Goal: Find contact information: Find contact information

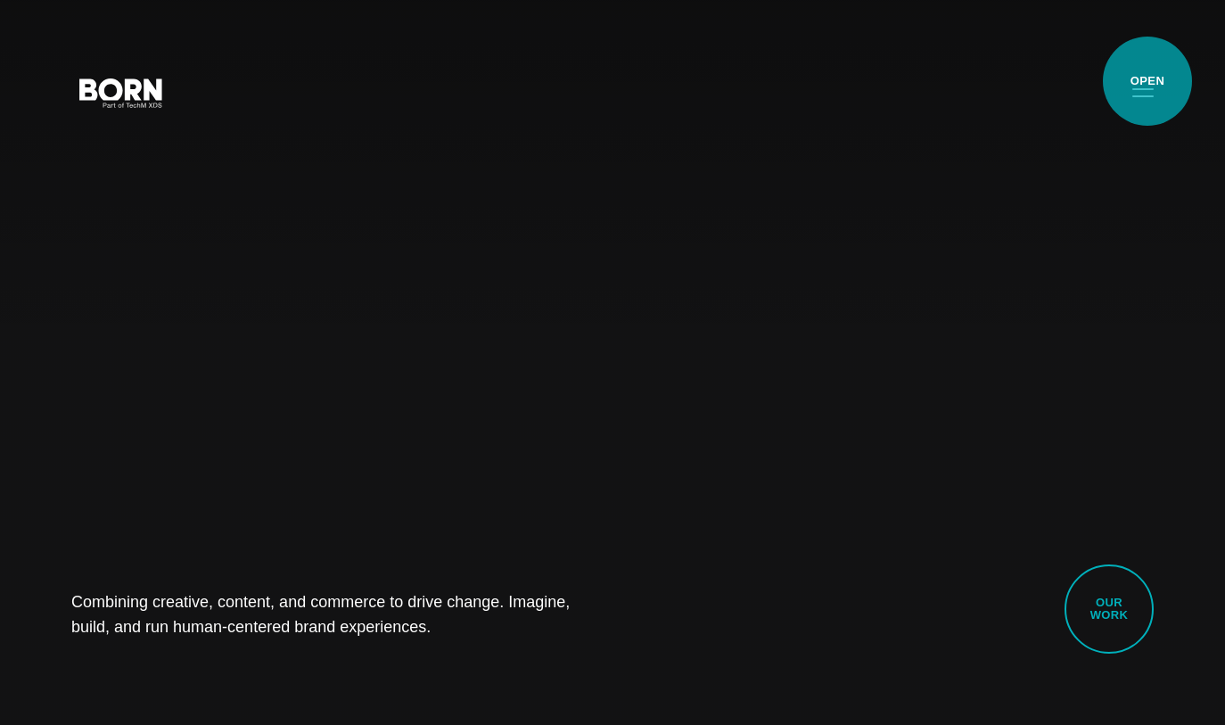
click at [1148, 81] on button "Primary Menu" at bounding box center [1143, 91] width 43 height 37
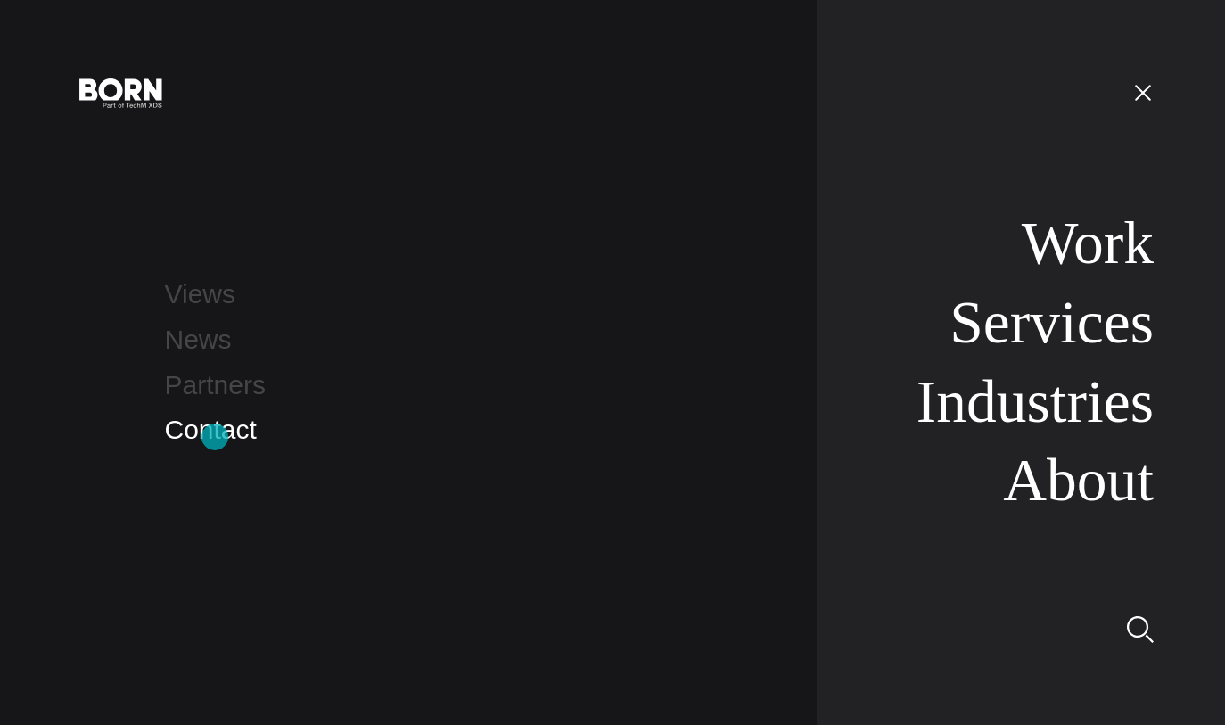
click at [215, 436] on link "Contact" at bounding box center [211, 429] width 92 height 29
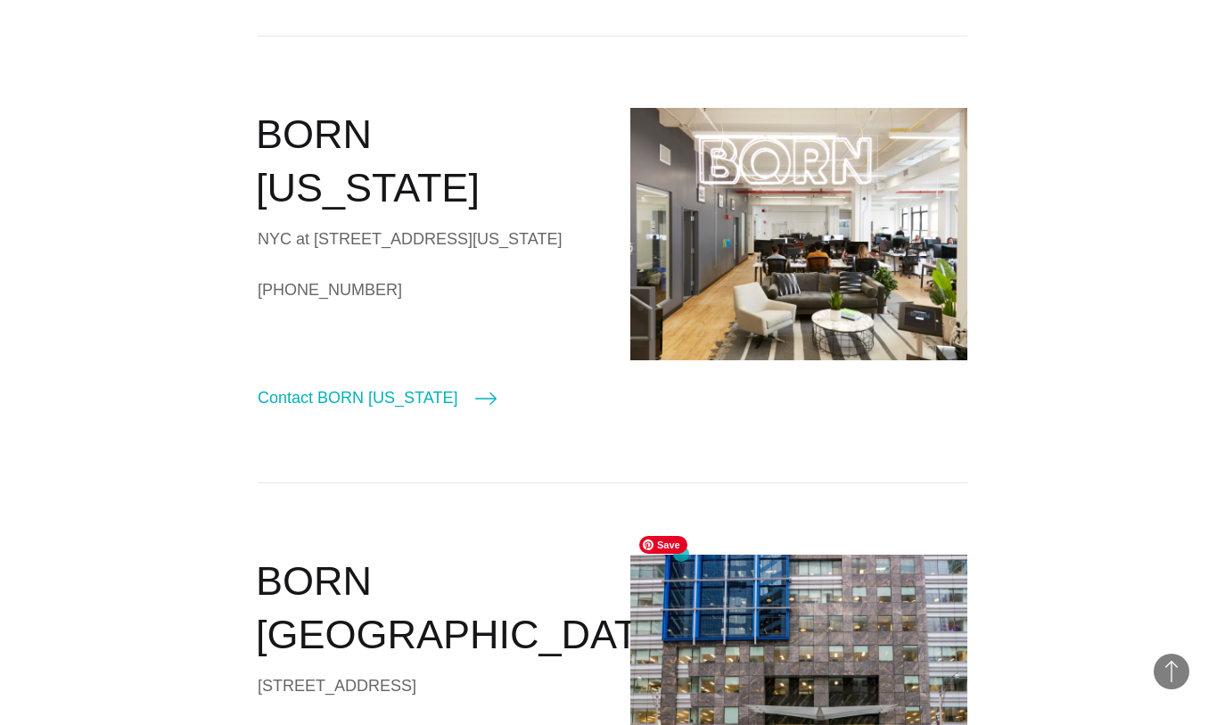
scroll to position [549, 0]
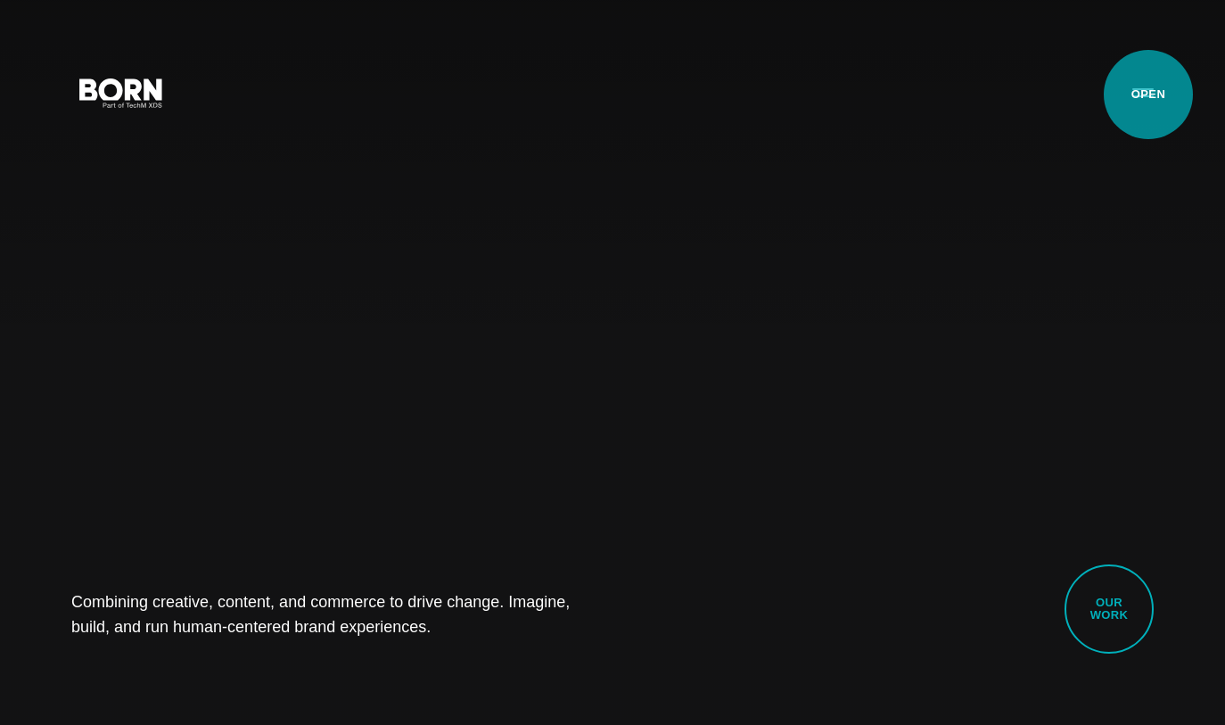
click at [1149, 95] on button "Primary Menu" at bounding box center [1143, 91] width 43 height 37
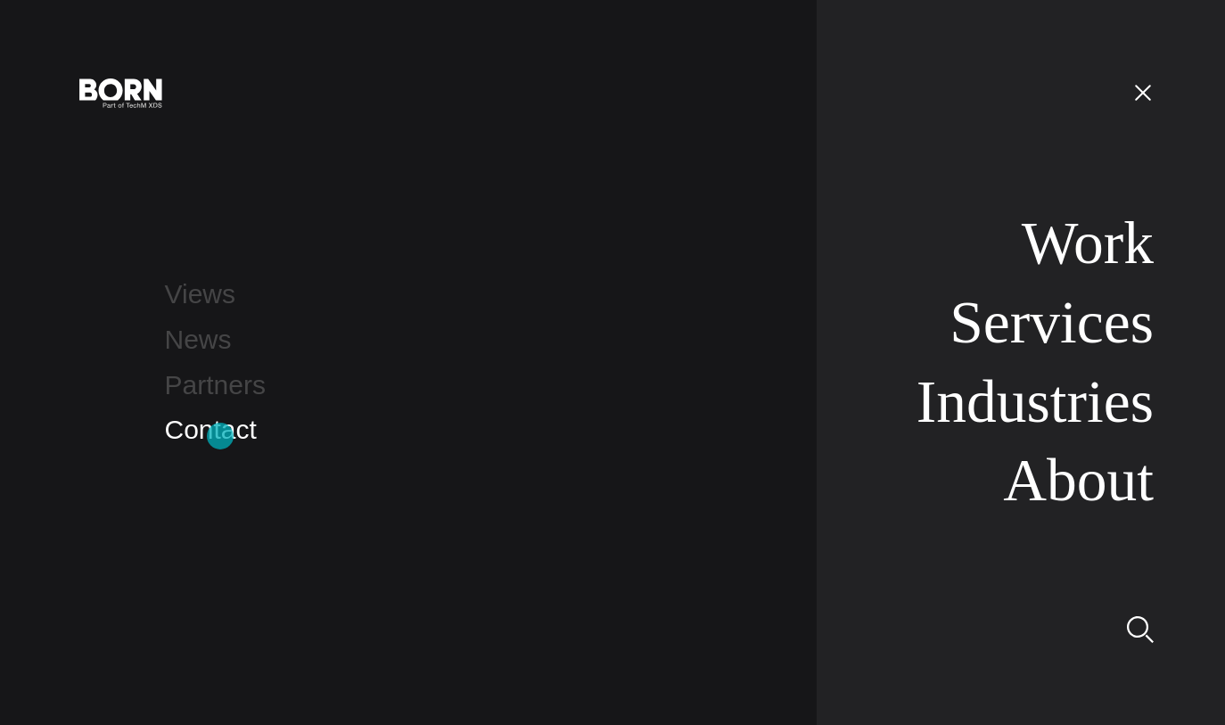
click at [220, 436] on link "Contact" at bounding box center [211, 429] width 92 height 29
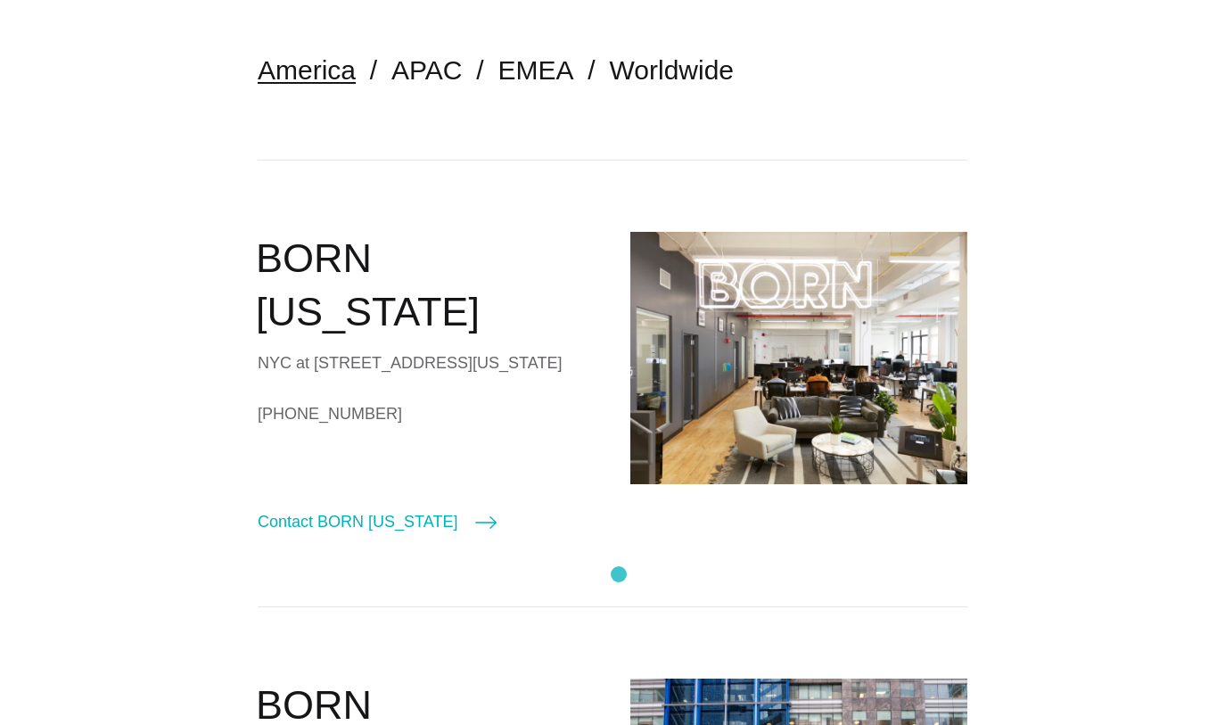
scroll to position [425, 0]
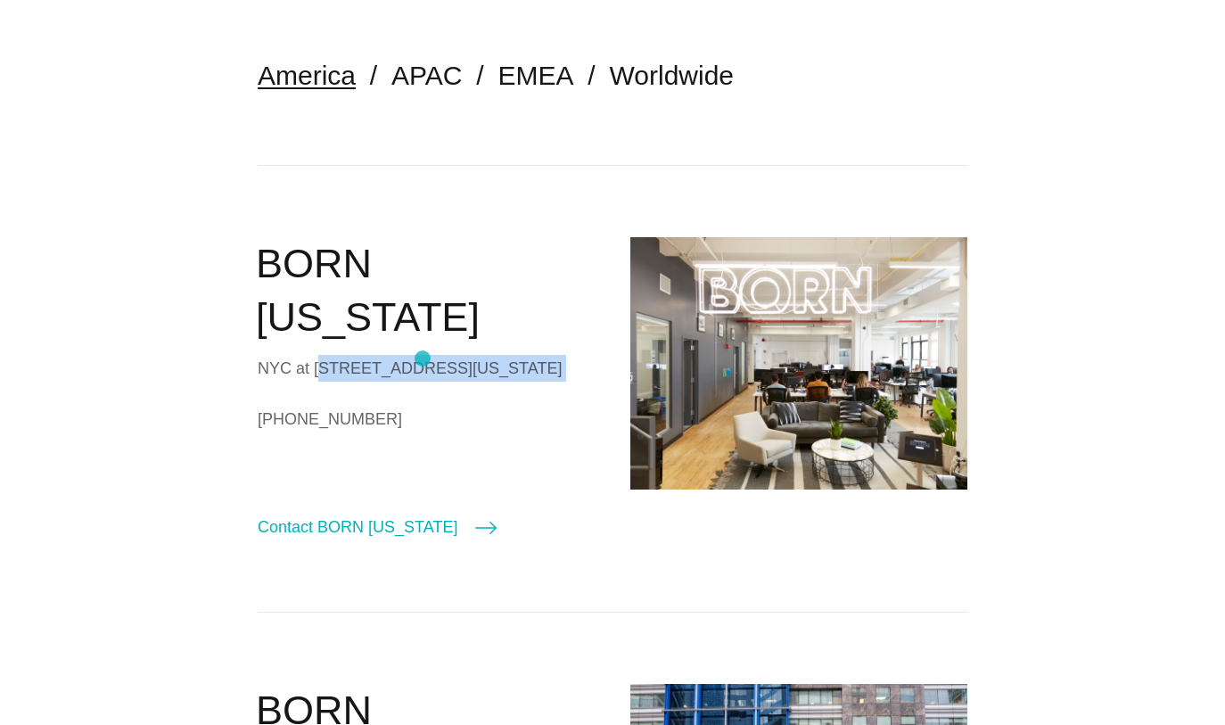
drag, startPoint x: 317, startPoint y: 318, endPoint x: 423, endPoint y: 359, distance: 113.5
click at [423, 359] on div "BORN New York NYC at 530 7th Avenue, Suite 801, New York, NY, 10018 +1 (212)-20…" at bounding box center [426, 388] width 337 height 303
copy div "30 7th Avenue, Suite 801, New York, NY, 10018"
